Goal: Task Accomplishment & Management: Use online tool/utility

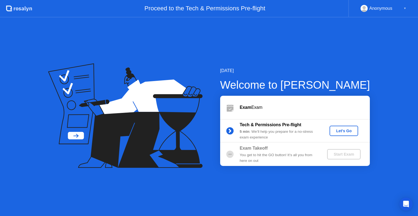
click at [336, 133] on div "Let's Go" at bounding box center [344, 131] width 24 height 4
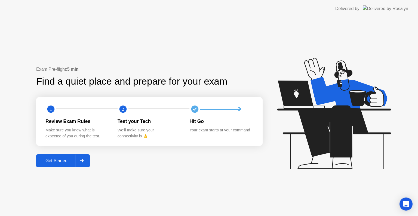
click at [65, 155] on button "Get Started" at bounding box center [63, 160] width 54 height 13
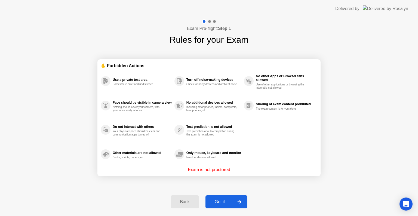
click at [224, 205] on button "Got it" at bounding box center [226, 201] width 42 height 13
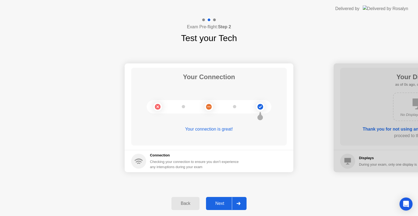
click at [224, 205] on div "Next" at bounding box center [220, 203] width 24 height 5
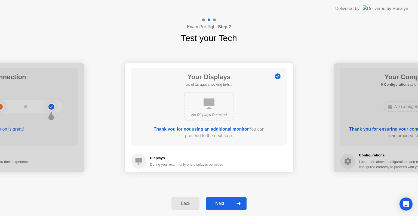
click at [224, 205] on div "Next" at bounding box center [220, 203] width 24 height 5
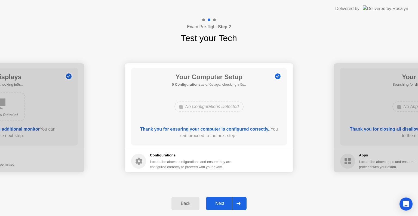
click at [224, 205] on div "Next" at bounding box center [220, 203] width 24 height 5
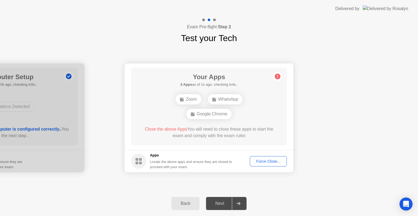
click at [270, 159] on div "Force Close..." at bounding box center [268, 161] width 33 height 4
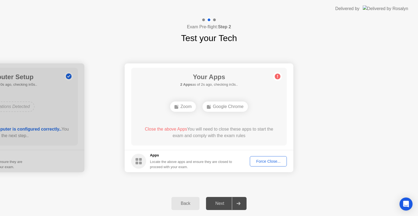
click at [255, 161] on div "Force Close..." at bounding box center [268, 161] width 33 height 4
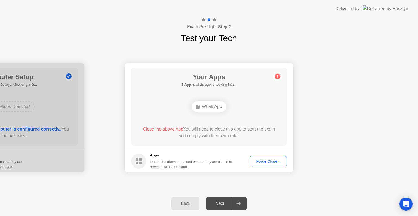
click at [261, 160] on div "Force Close..." at bounding box center [268, 161] width 33 height 4
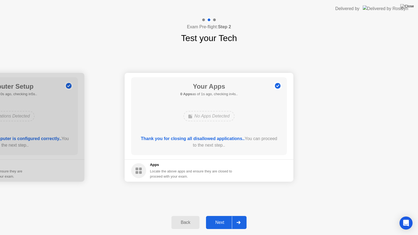
click at [216, 216] on button "Next" at bounding box center [226, 222] width 41 height 13
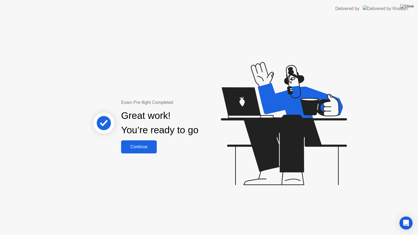
click at [137, 147] on div "Continue" at bounding box center [139, 146] width 32 height 5
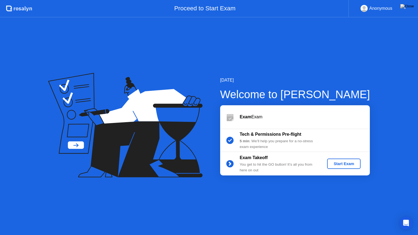
click at [332, 159] on button "Start Exam" at bounding box center [343, 164] width 33 height 10
